Goal: Task Accomplishment & Management: Manage account settings

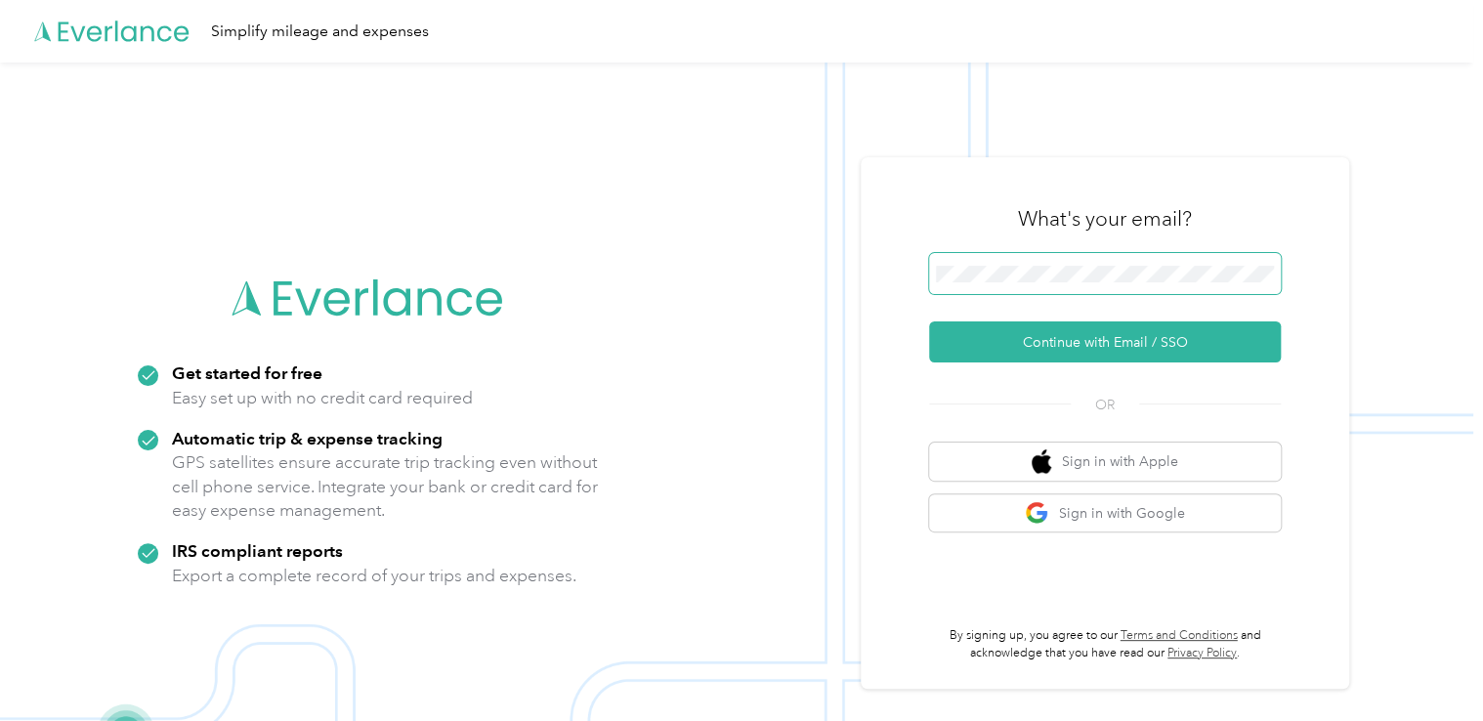
click at [975, 283] on span at bounding box center [1105, 273] width 352 height 41
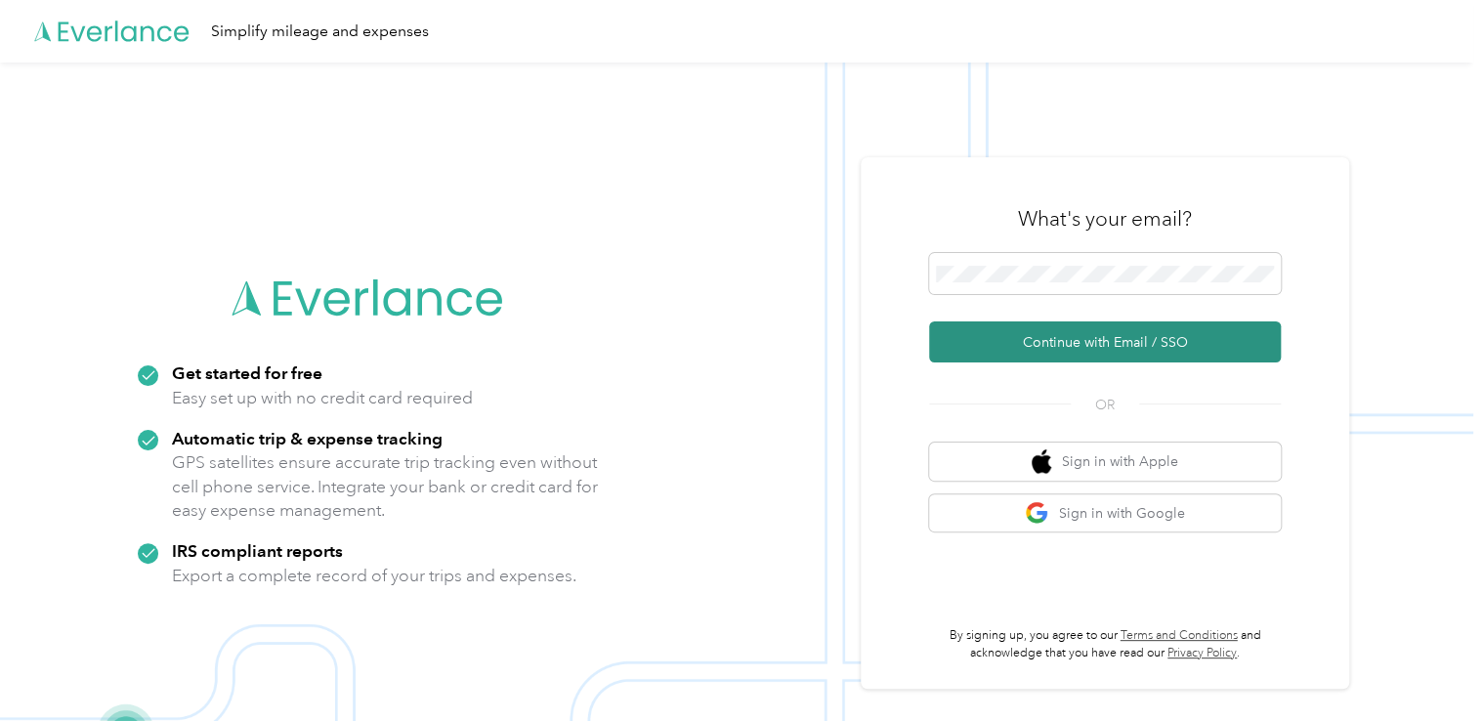
click at [1051, 349] on button "Continue with Email / SSO" at bounding box center [1105, 341] width 352 height 41
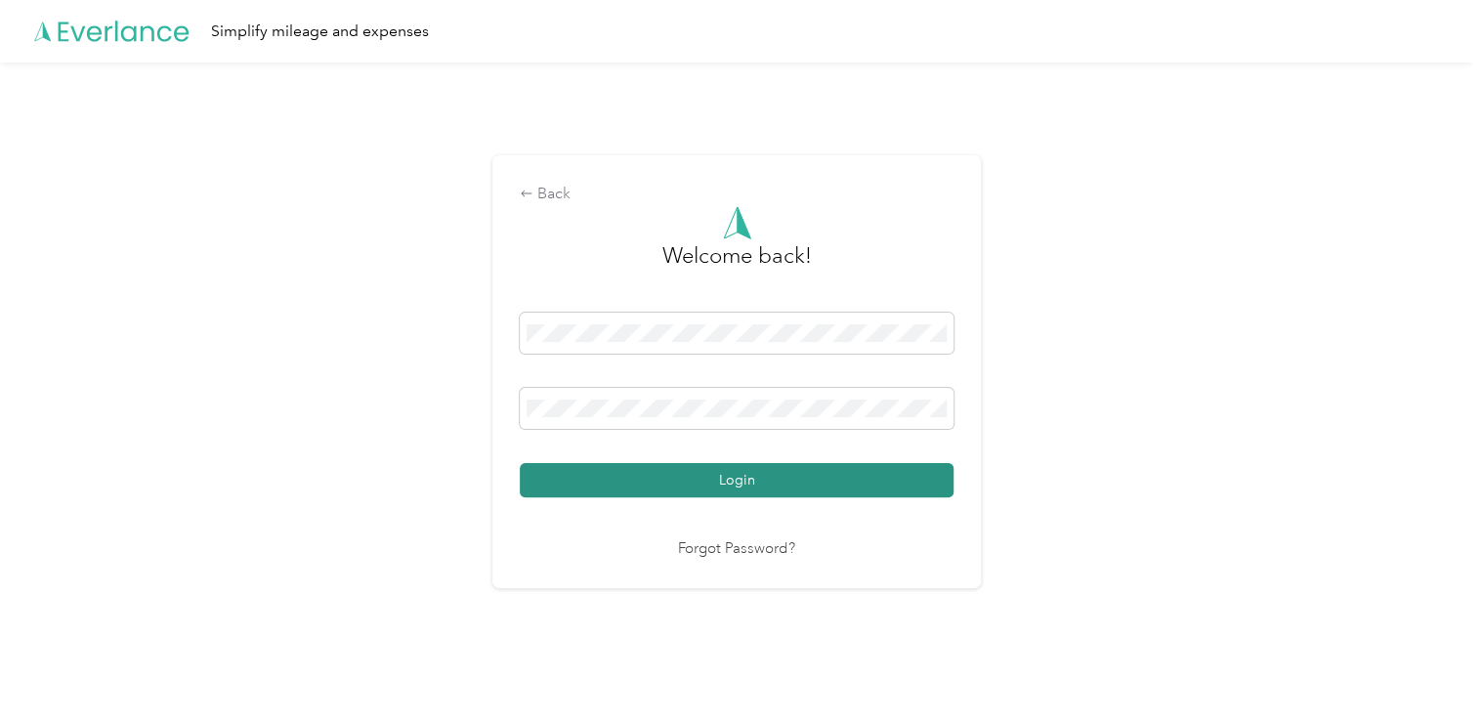
click at [783, 489] on button "Login" at bounding box center [737, 480] width 434 height 34
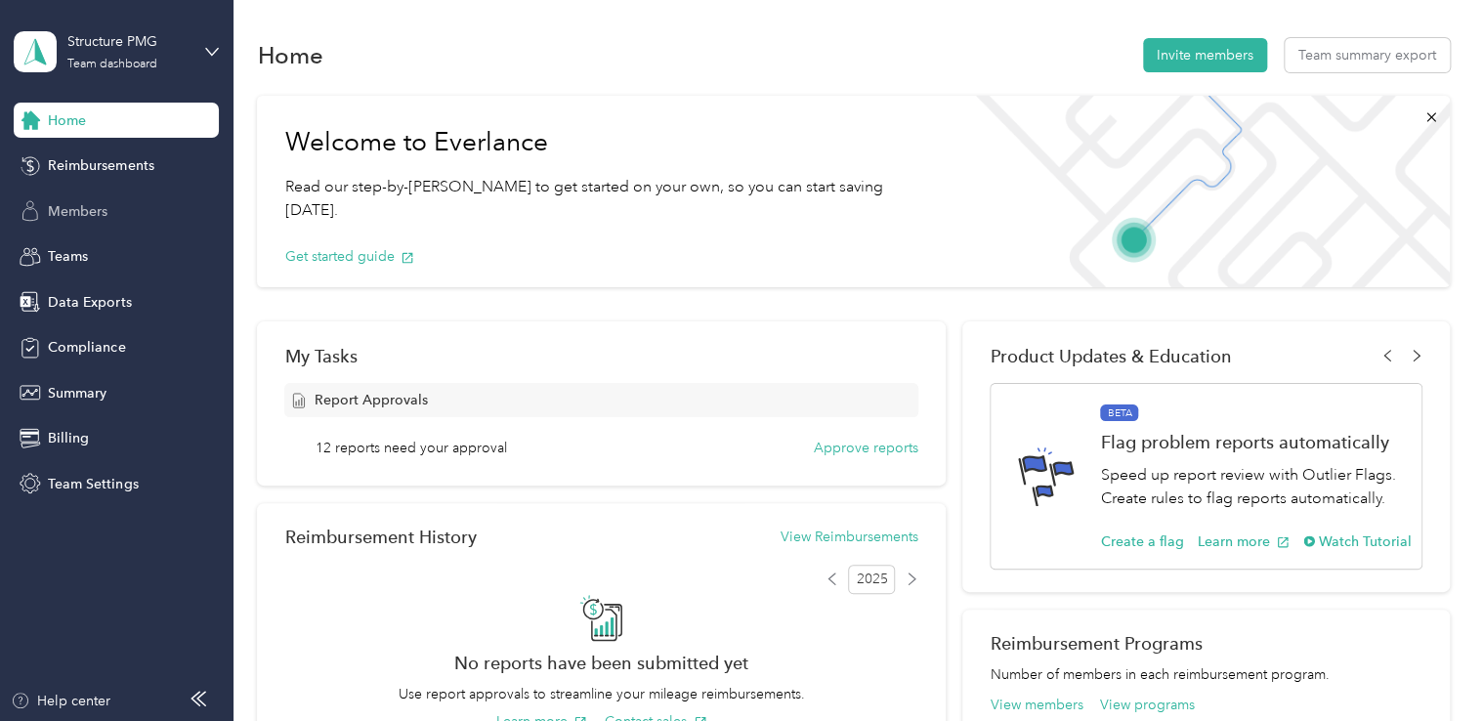
click at [78, 206] on span "Members" at bounding box center [78, 211] width 60 height 21
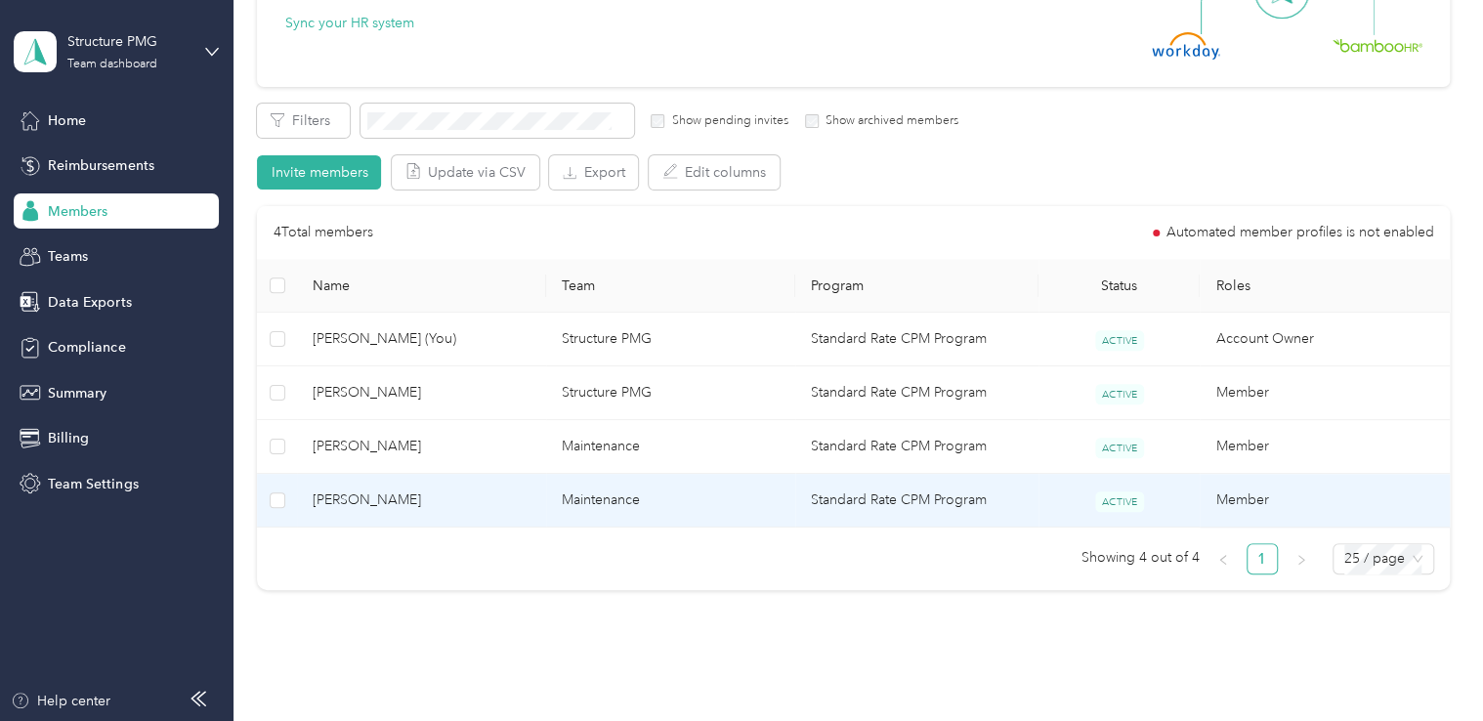
scroll to position [293, 0]
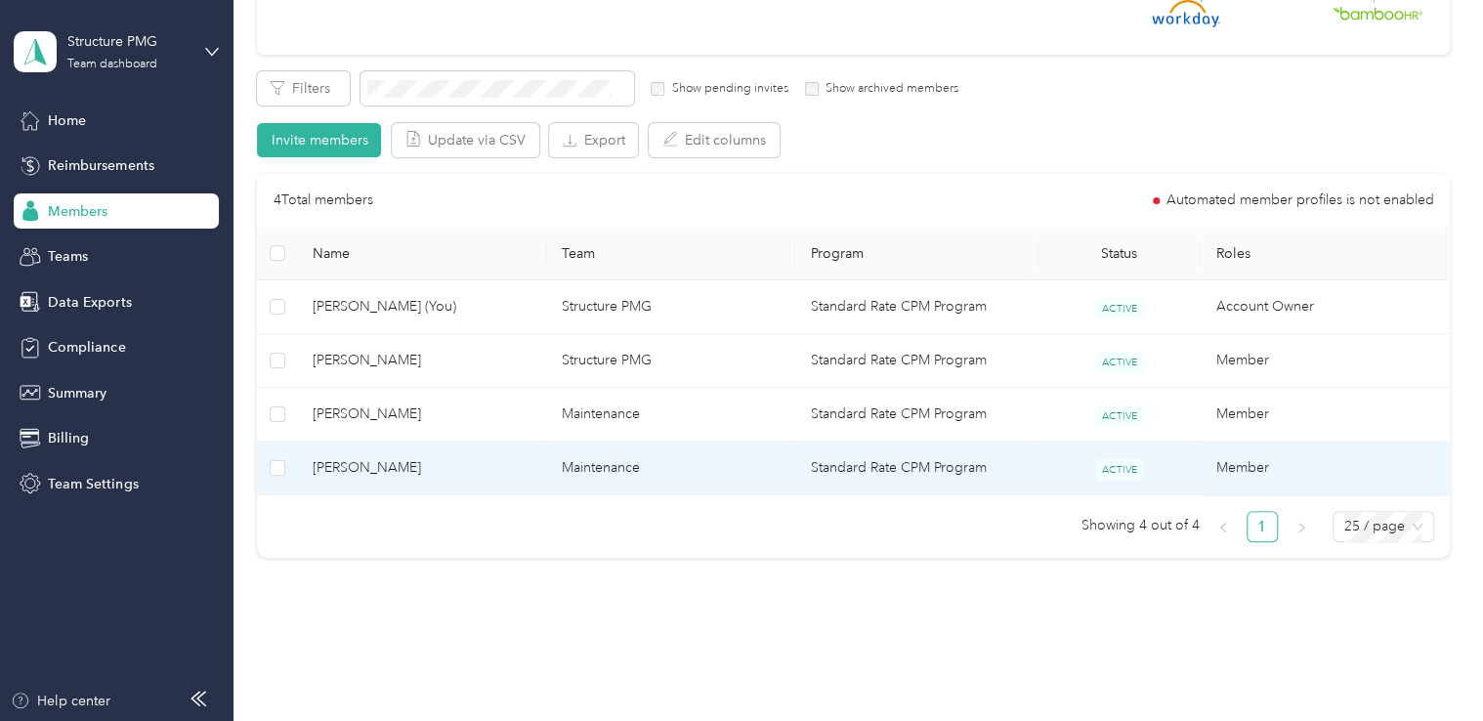
click at [348, 460] on span "[PERSON_NAME]" at bounding box center [422, 467] width 218 height 21
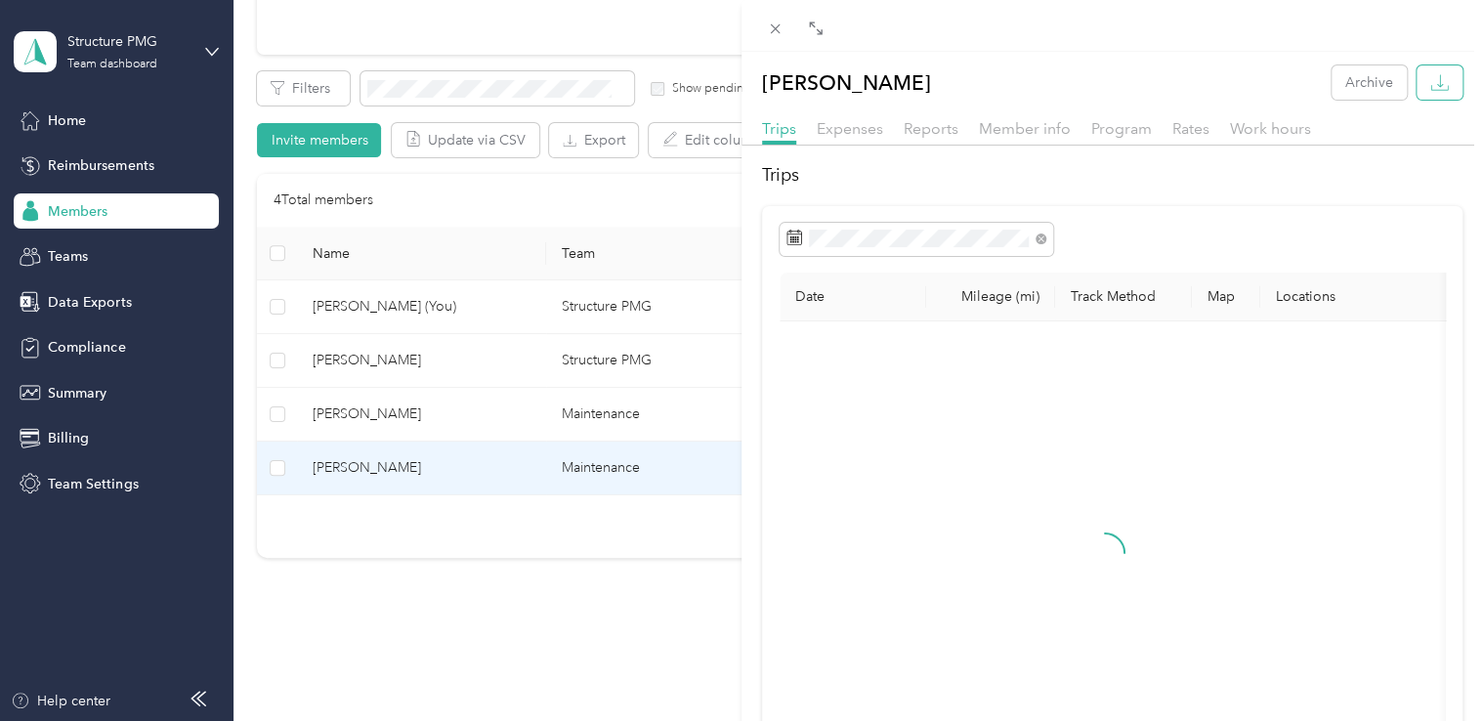
click at [1434, 90] on button "button" at bounding box center [1439, 82] width 46 height 34
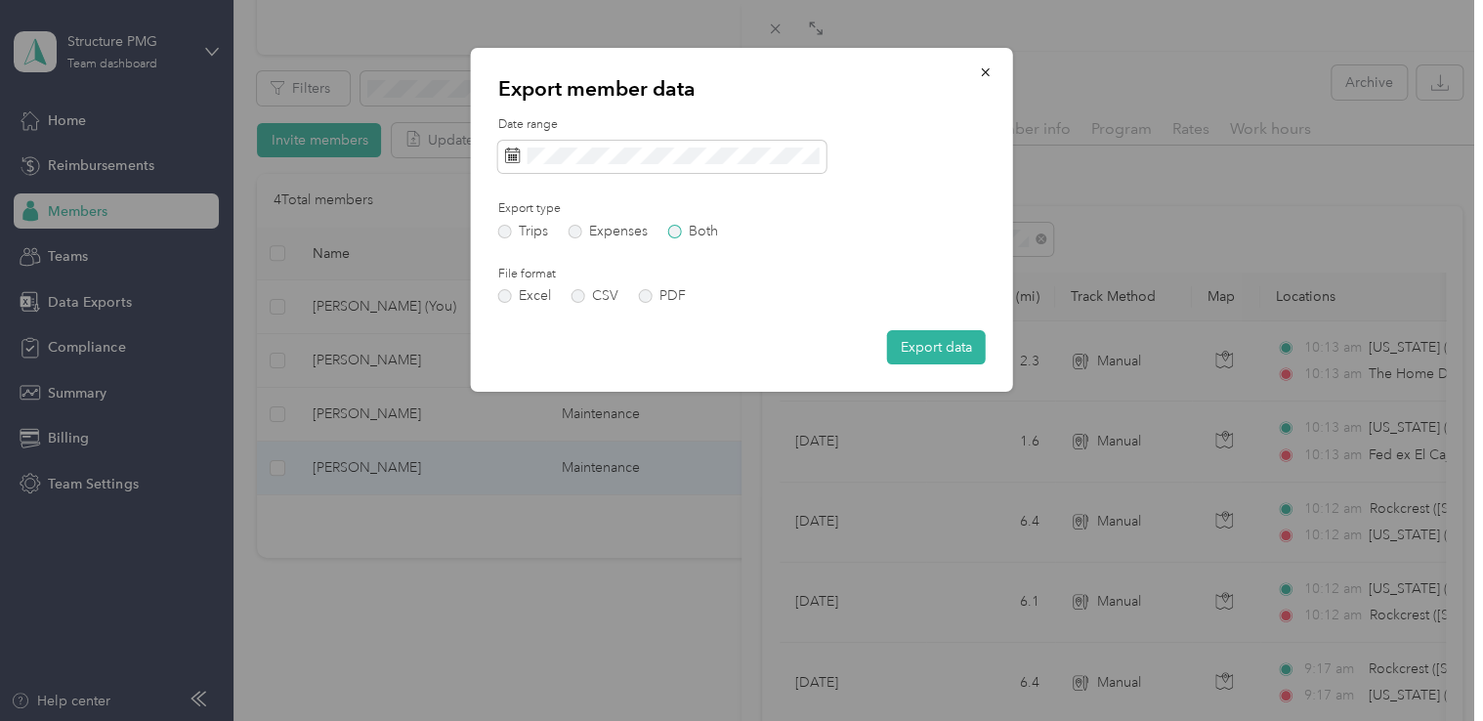
click at [677, 235] on label "Both" at bounding box center [693, 232] width 50 height 14
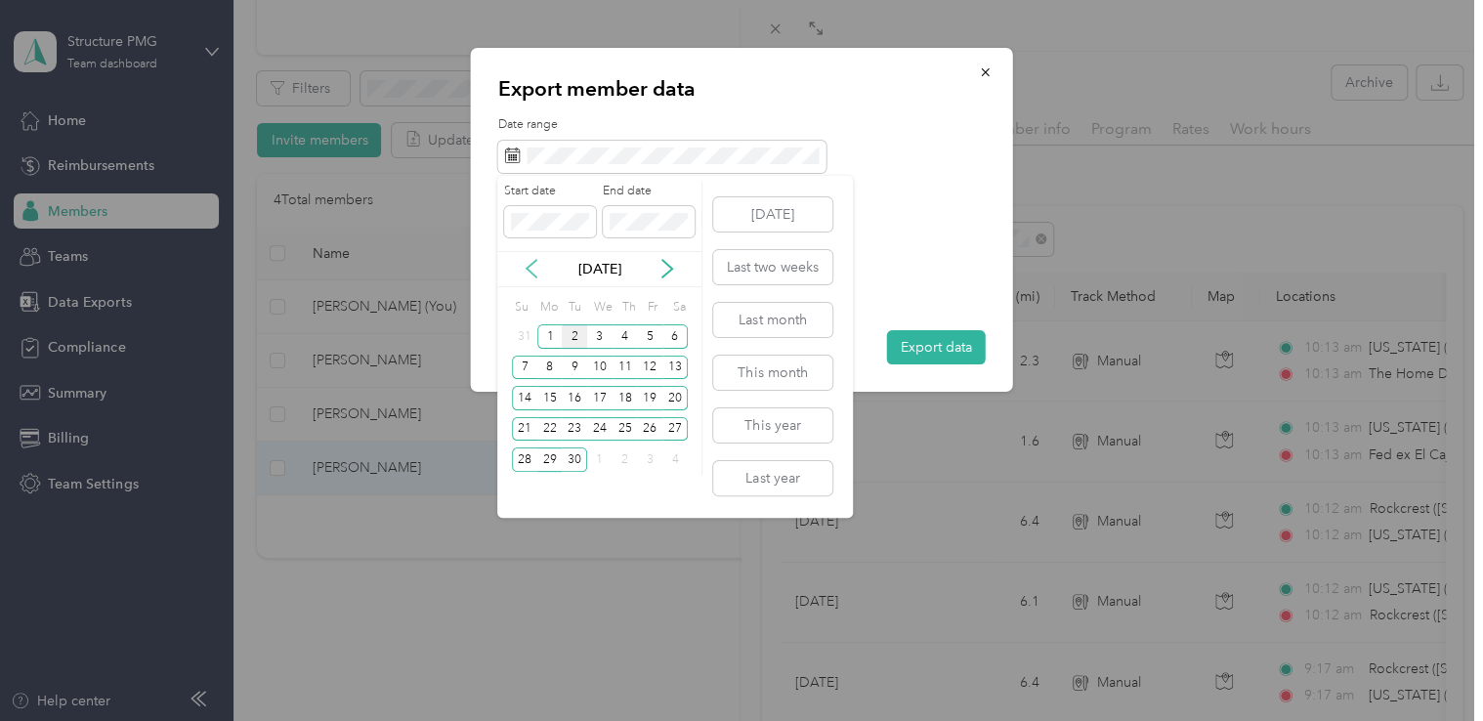
click at [531, 273] on icon at bounding box center [531, 269] width 10 height 18
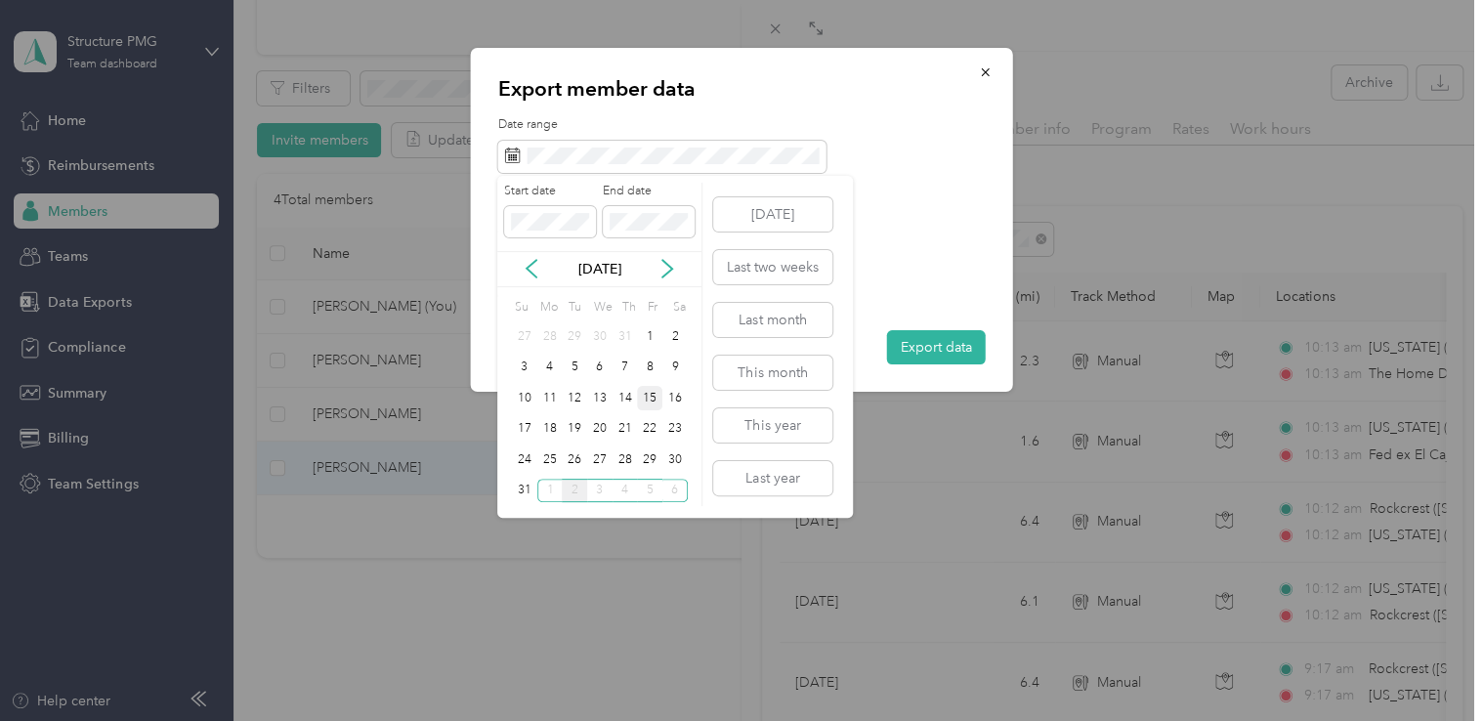
click at [648, 393] on div "15" at bounding box center [649, 398] width 25 height 24
click at [523, 489] on div "31" at bounding box center [524, 491] width 25 height 24
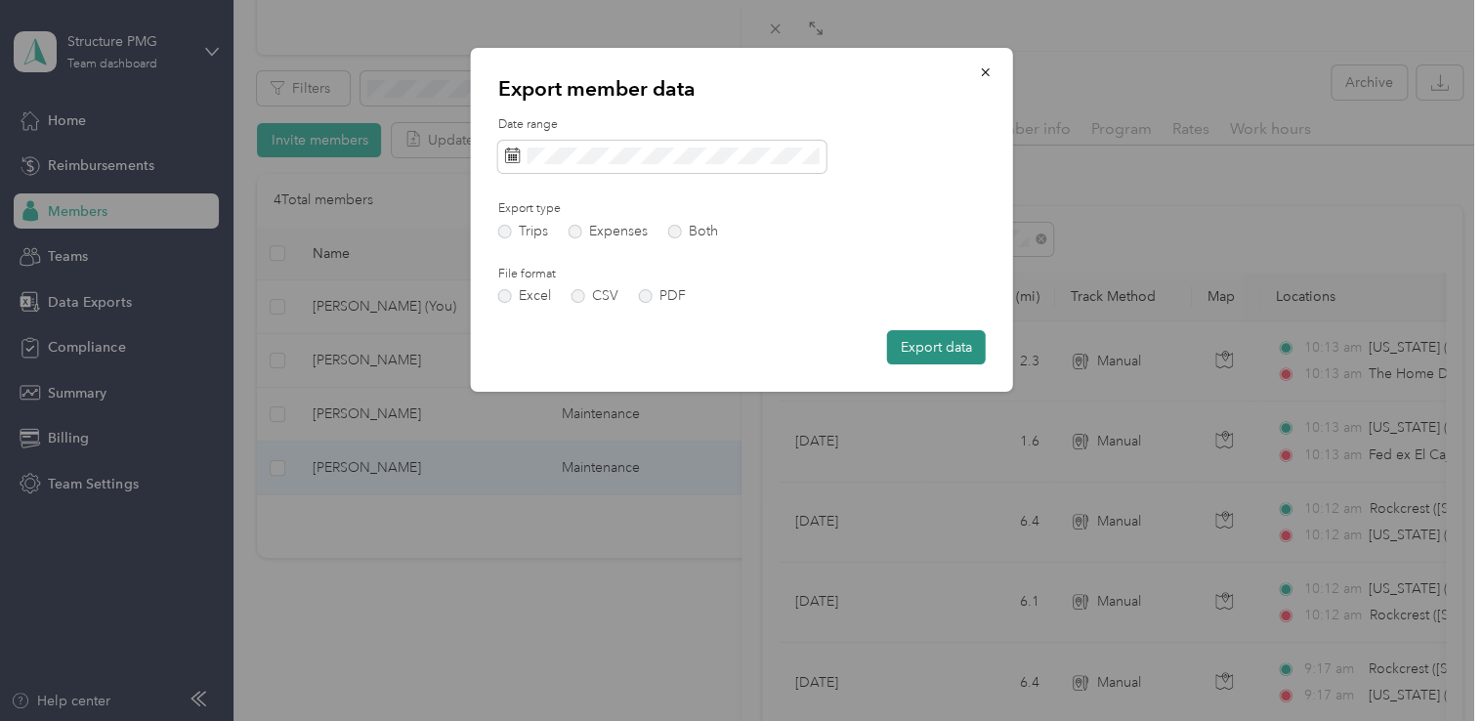
click at [935, 339] on button "Export data" at bounding box center [936, 347] width 99 height 34
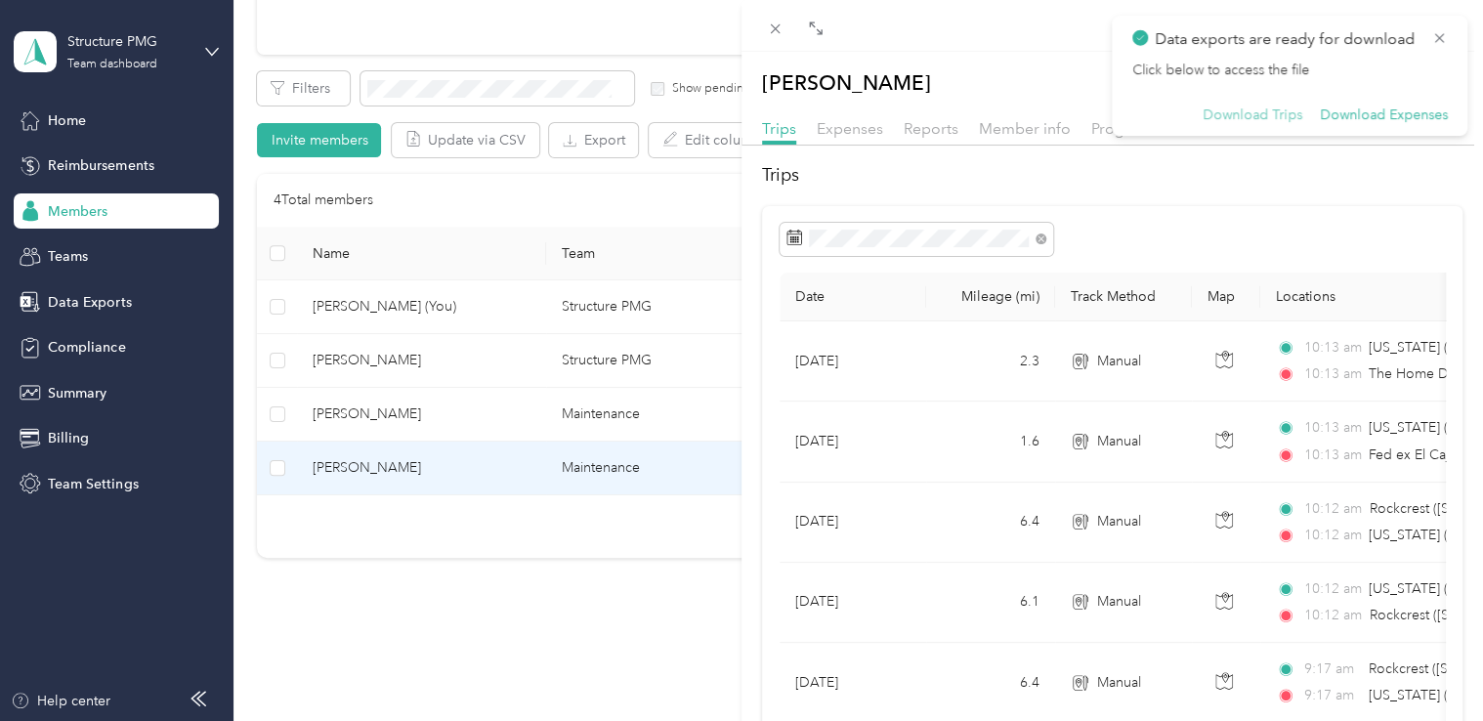
click at [1277, 122] on button "Download Trips" at bounding box center [1252, 115] width 100 height 18
click at [1421, 113] on button "Download Expenses" at bounding box center [1384, 115] width 128 height 18
click at [774, 23] on icon at bounding box center [775, 29] width 17 height 17
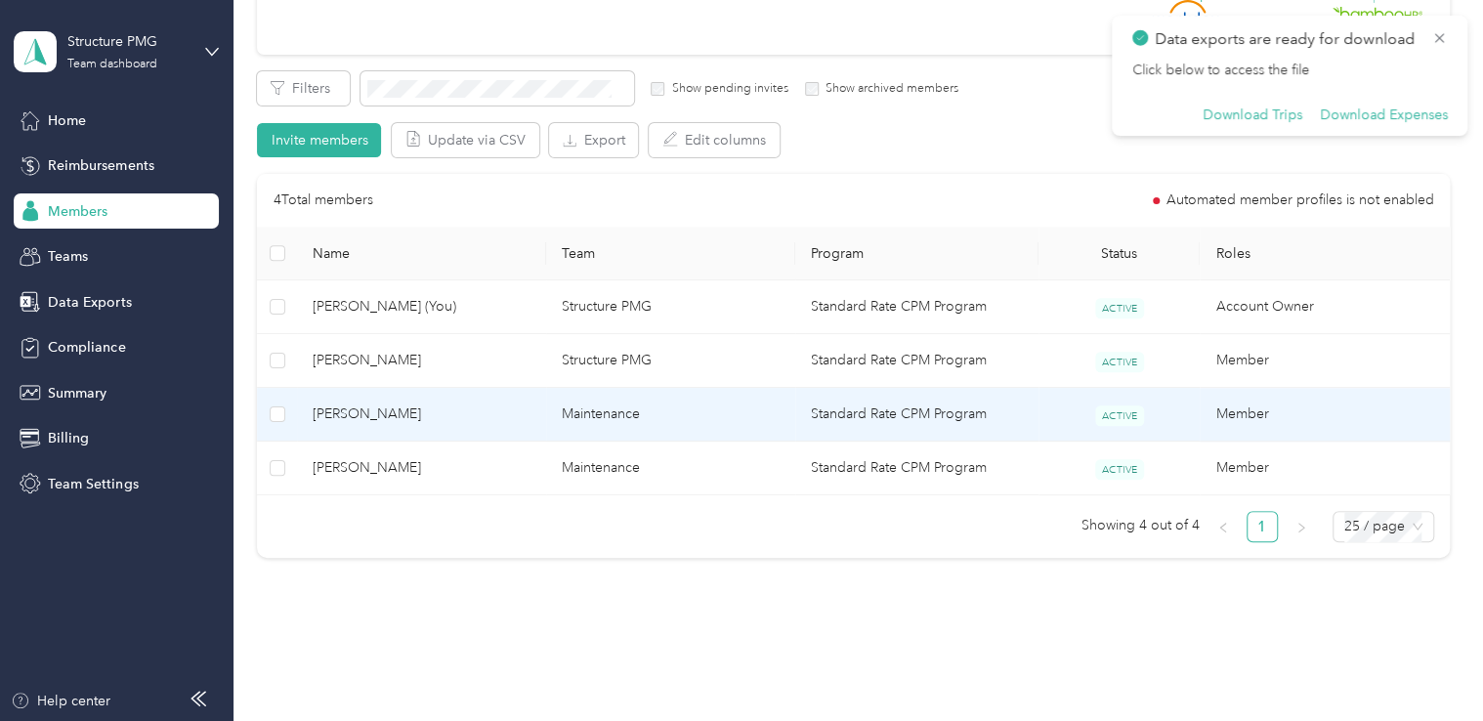
click at [371, 412] on span "[PERSON_NAME]" at bounding box center [422, 413] width 218 height 21
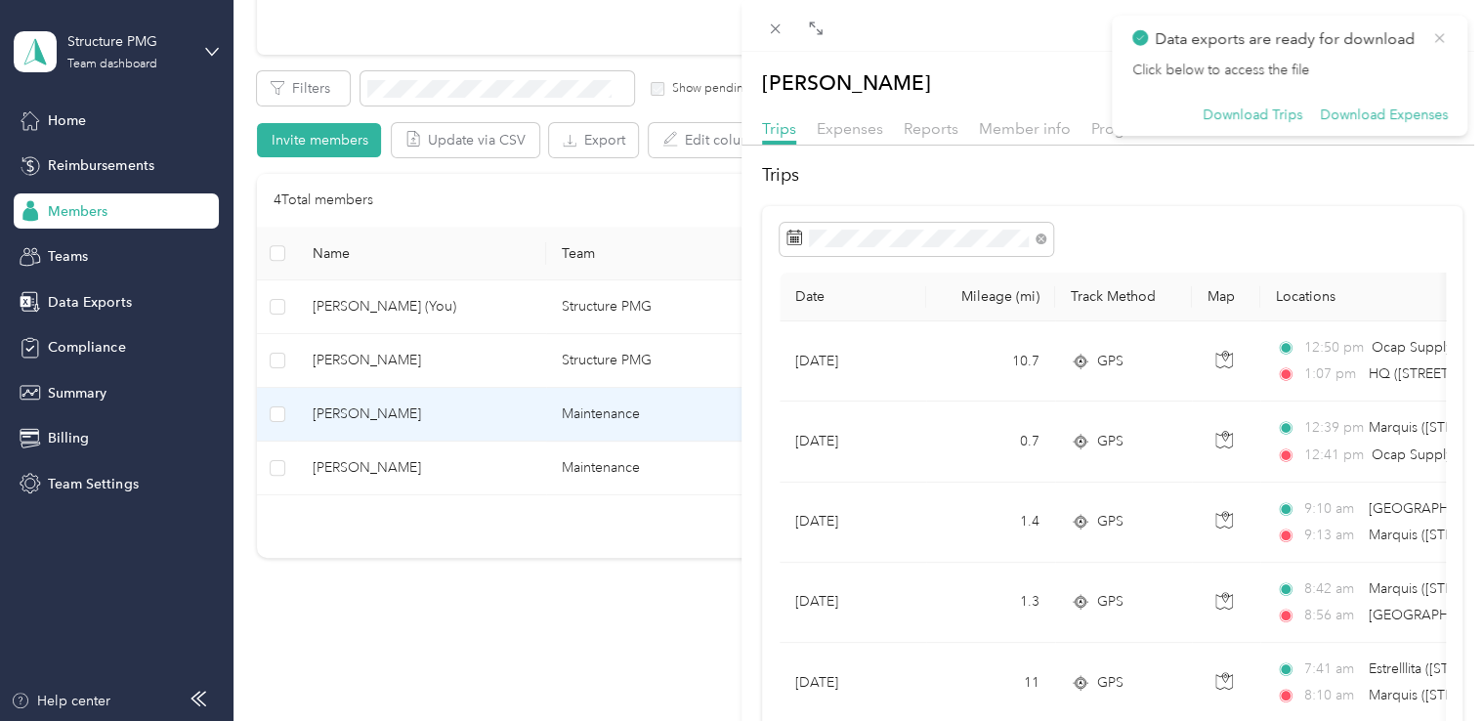
click at [1437, 36] on icon at bounding box center [1439, 38] width 16 height 18
click at [1430, 84] on icon "button" at bounding box center [1439, 82] width 19 height 19
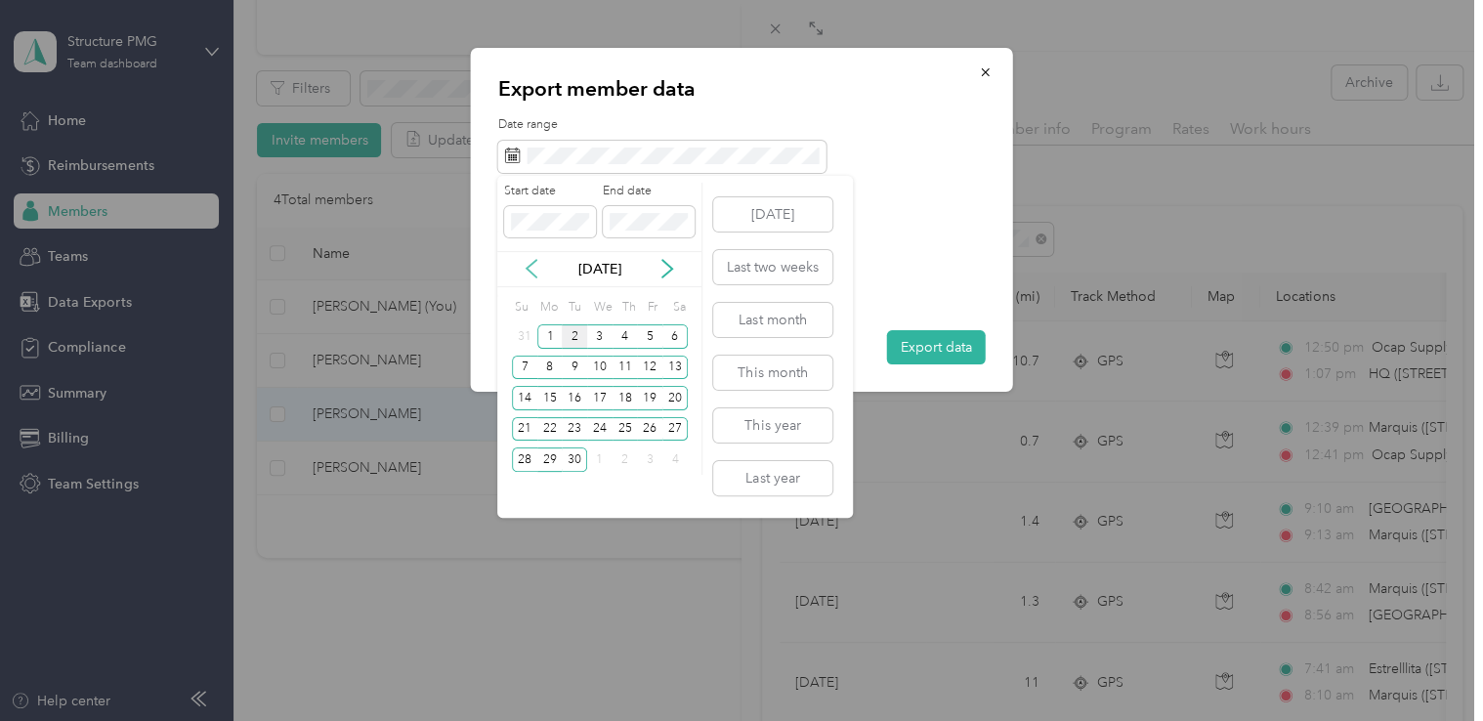
click at [525, 272] on icon at bounding box center [532, 269] width 20 height 20
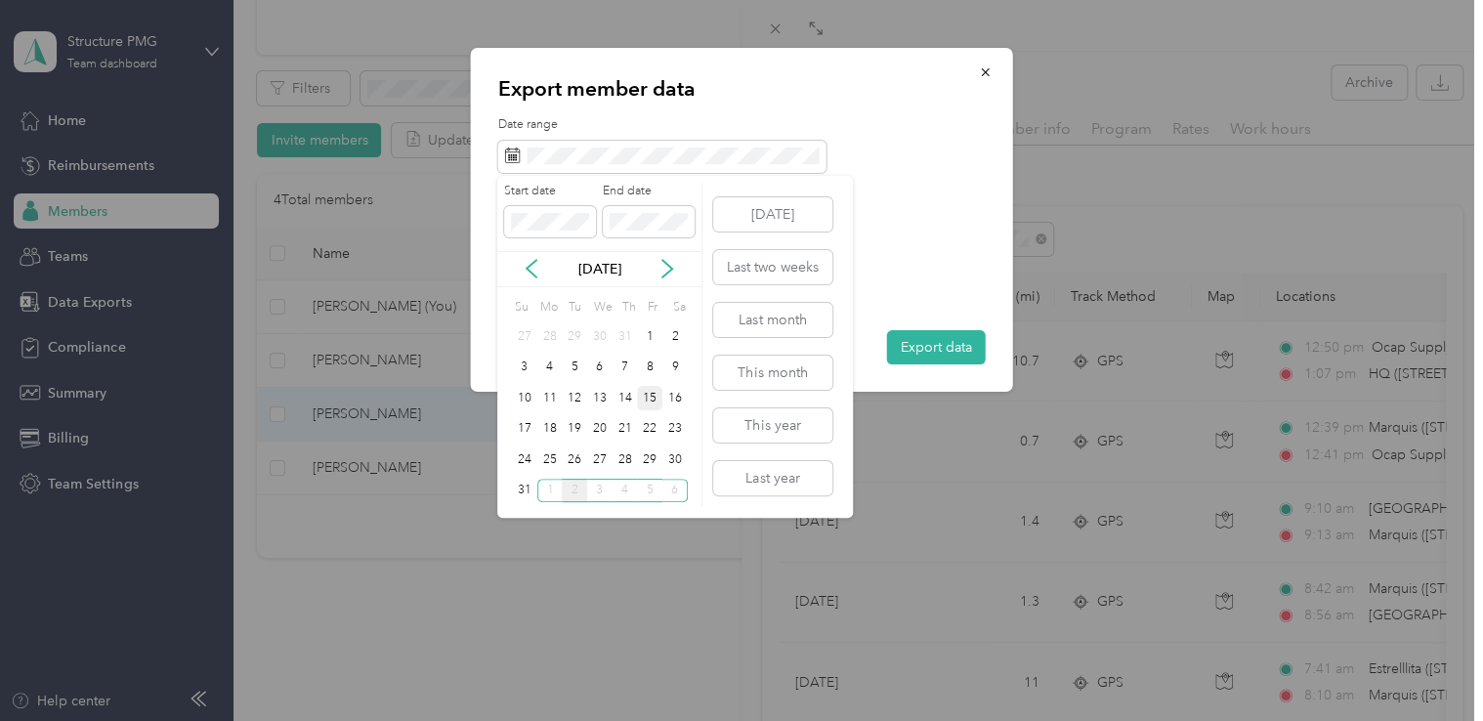
click at [648, 397] on div "15" at bounding box center [649, 398] width 25 height 24
click at [521, 493] on div "31" at bounding box center [524, 491] width 25 height 24
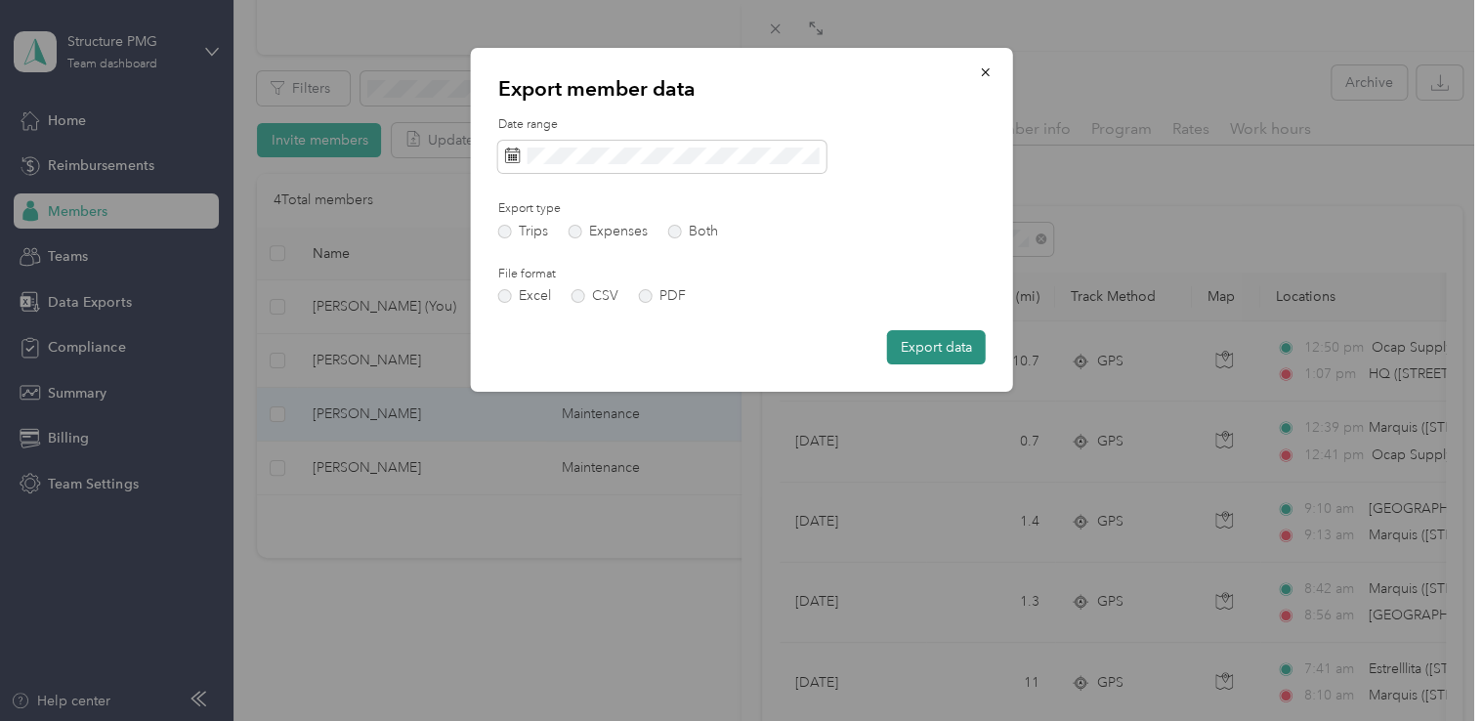
click at [921, 347] on button "Export data" at bounding box center [936, 347] width 99 height 34
